Goal: Navigation & Orientation: Find specific page/section

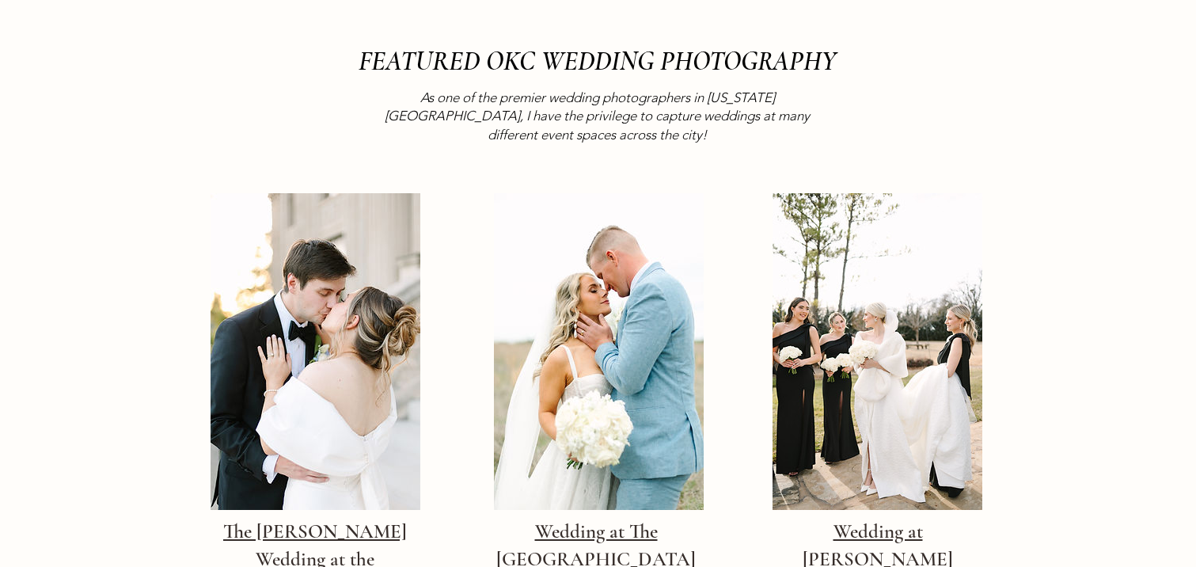
scroll to position [3420, 0]
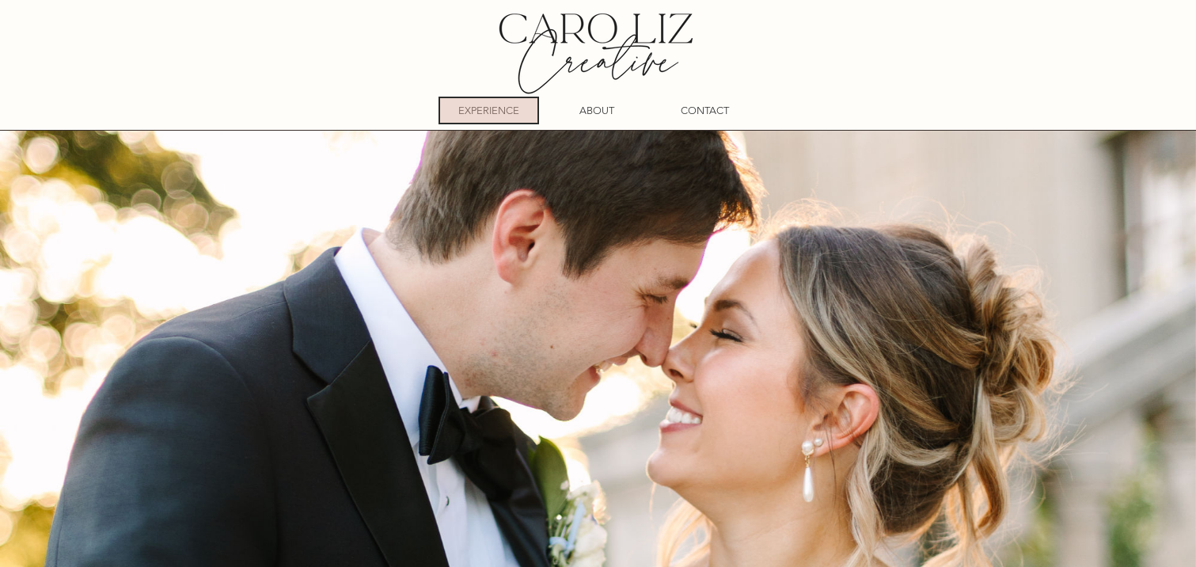
click at [513, 116] on p "EXPERIENCE" at bounding box center [488, 110] width 61 height 25
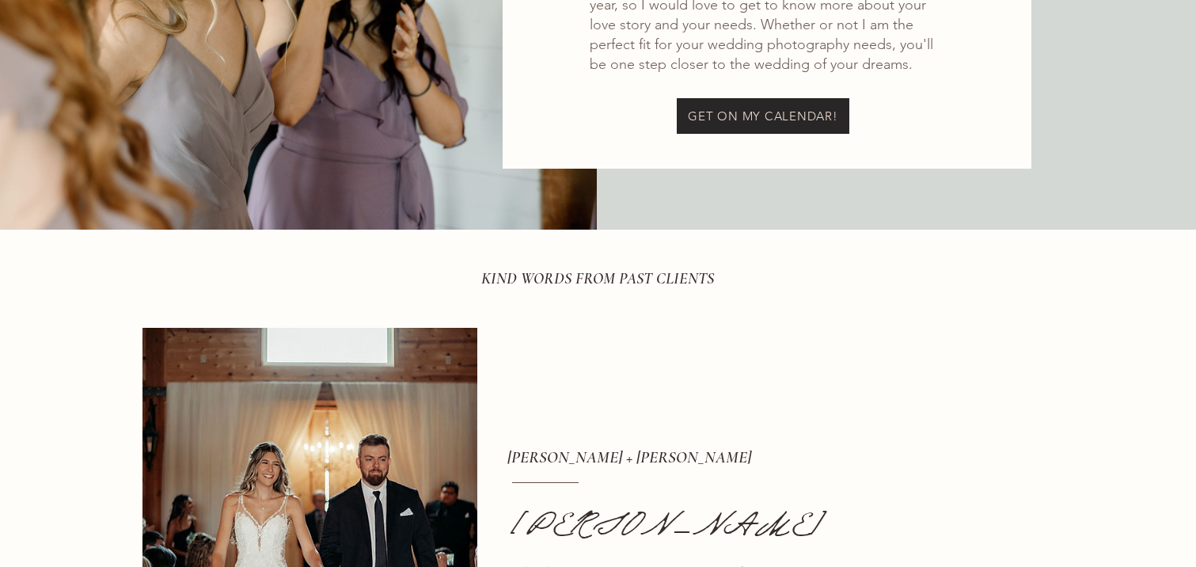
scroll to position [4904, 0]
